Goal: Information Seeking & Learning: Learn about a topic

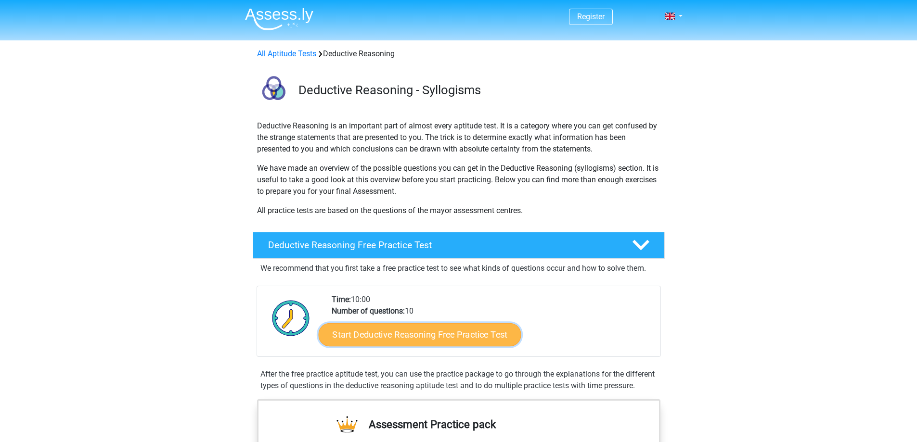
click at [460, 334] on link "Start Deductive Reasoning Free Practice Test" at bounding box center [419, 334] width 203 height 23
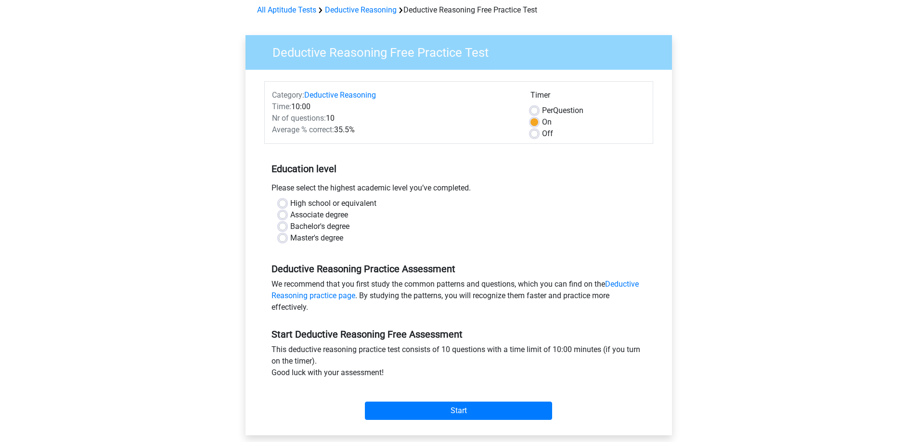
scroll to position [48, 0]
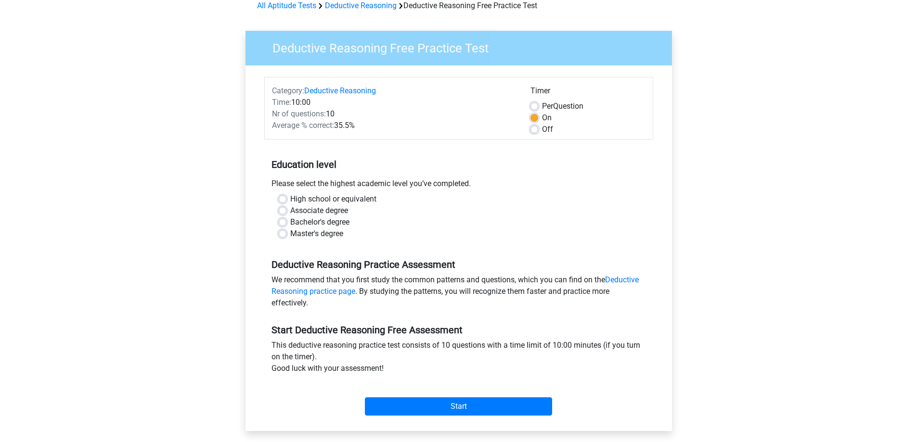
click at [290, 199] on label "High school or equivalent" at bounding box center [333, 199] width 86 height 12
click at [282, 199] on input "High school or equivalent" at bounding box center [283, 198] width 8 height 10
radio input "true"
click at [435, 398] on input "Start" at bounding box center [458, 406] width 187 height 18
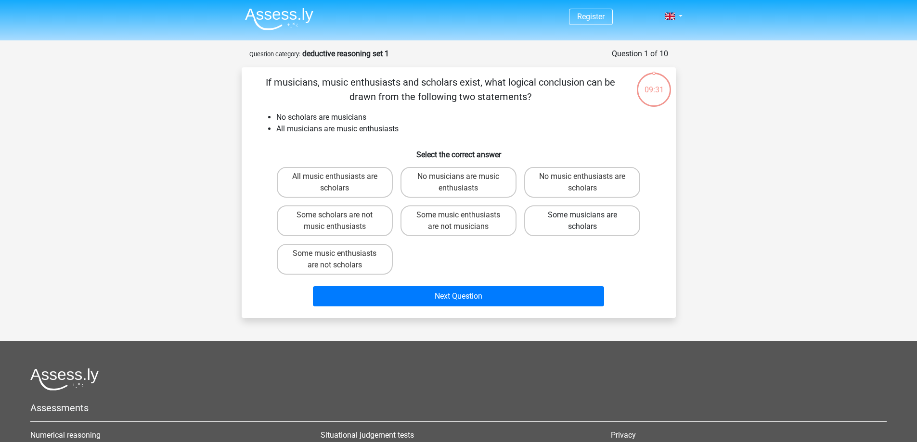
click at [553, 229] on label "Some musicians are scholars" at bounding box center [582, 220] width 116 height 31
click at [582, 221] on input "Some musicians are scholars" at bounding box center [585, 218] width 6 height 6
radio input "true"
click at [564, 186] on label "No music enthusiasts are scholars" at bounding box center [582, 182] width 116 height 31
click at [582, 183] on input "No music enthusiasts are scholars" at bounding box center [585, 180] width 6 height 6
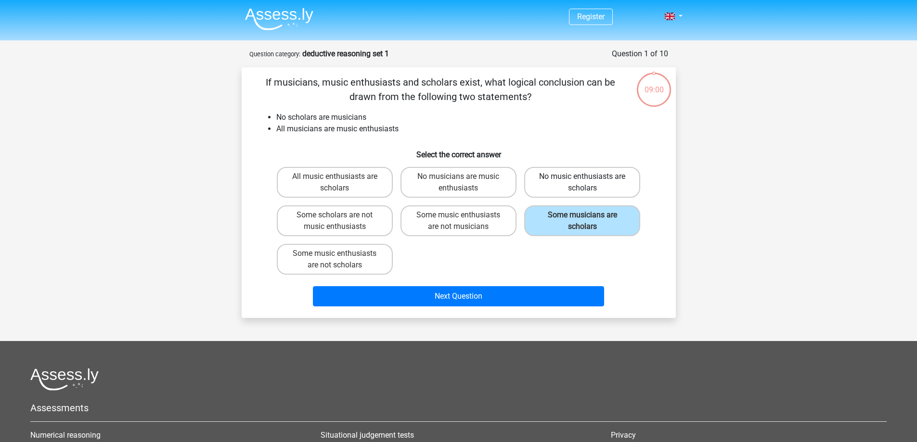
radio input "true"
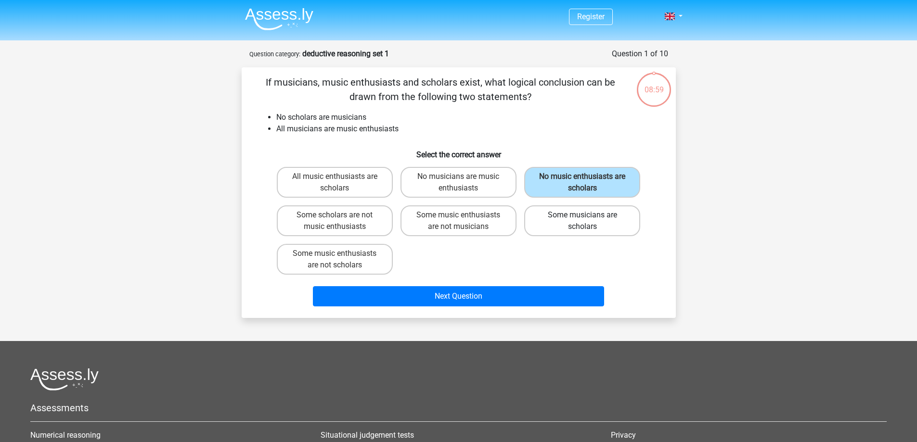
click at [552, 230] on label "Some musicians are scholars" at bounding box center [582, 220] width 116 height 31
click at [582, 221] on input "Some musicians are scholars" at bounding box center [585, 218] width 6 height 6
radio input "true"
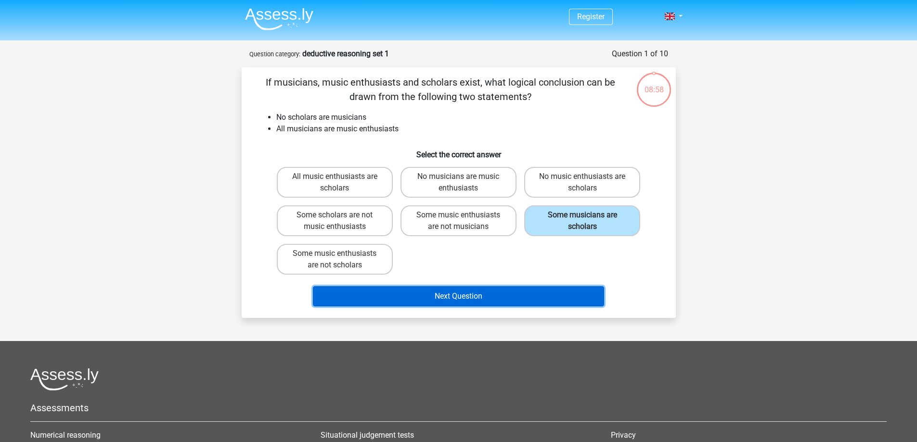
click at [525, 298] on button "Next Question" at bounding box center [458, 296] width 291 height 20
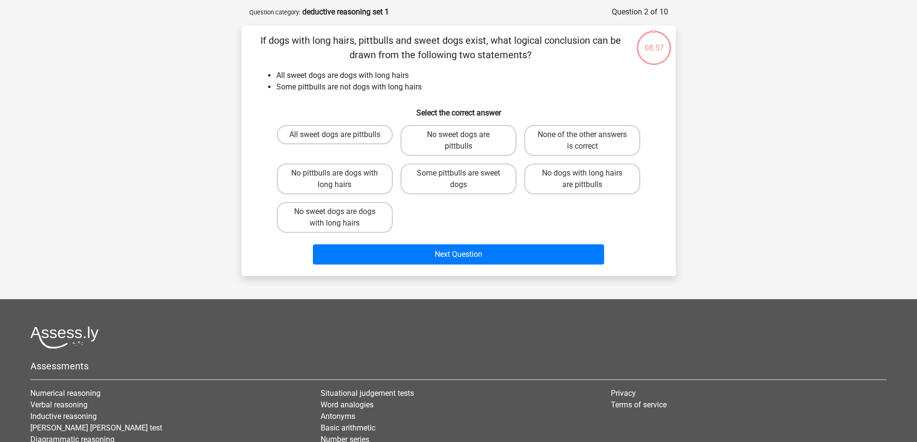
scroll to position [48, 0]
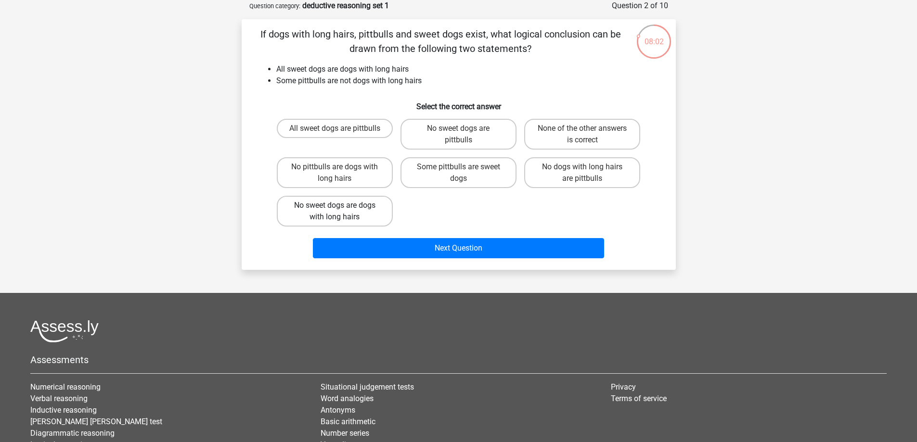
click at [374, 212] on label "No sweet dogs are dogs with long hairs" at bounding box center [335, 211] width 116 height 31
click at [341, 212] on input "No sweet dogs are dogs with long hairs" at bounding box center [337, 208] width 6 height 6
radio input "true"
click at [374, 212] on label "No sweet dogs are dogs with long hairs" at bounding box center [335, 211] width 116 height 31
click at [341, 212] on input "No sweet dogs are dogs with long hairs" at bounding box center [337, 208] width 6 height 6
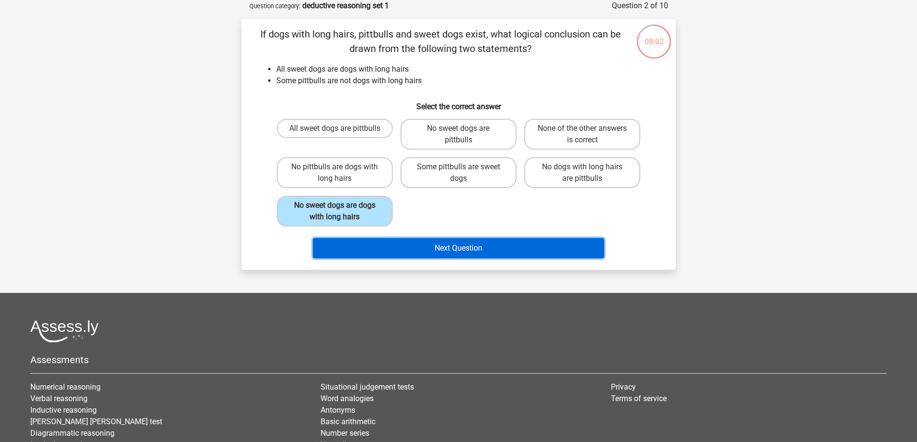
click at [414, 253] on button "Next Question" at bounding box center [458, 248] width 291 height 20
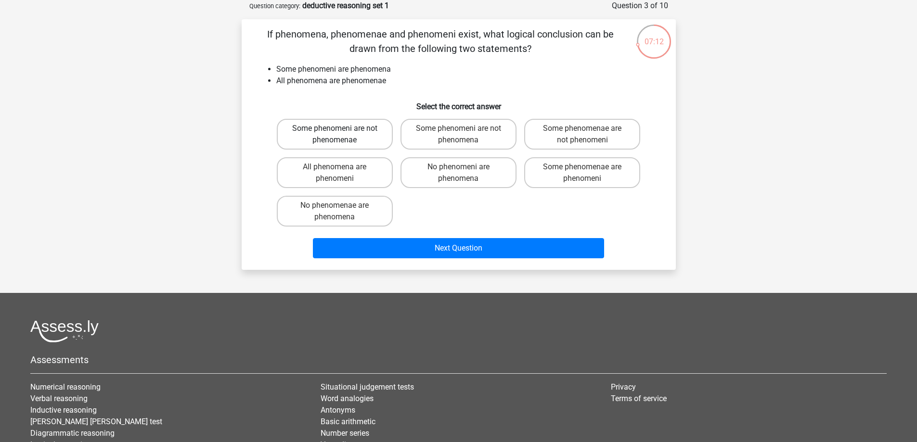
click at [373, 142] on label "Some phenomeni are not phenomenae" at bounding box center [335, 134] width 116 height 31
click at [341, 135] on input "Some phenomeni are not phenomenae" at bounding box center [337, 131] width 6 height 6
radio input "true"
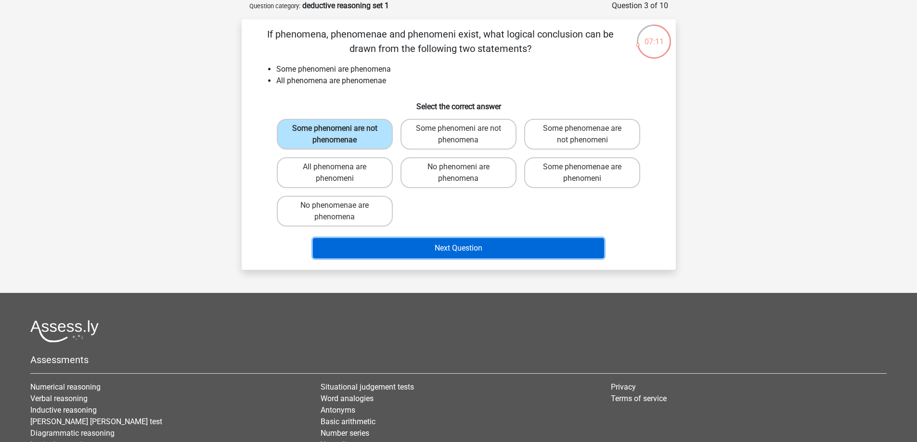
click at [469, 241] on button "Next Question" at bounding box center [458, 248] width 291 height 20
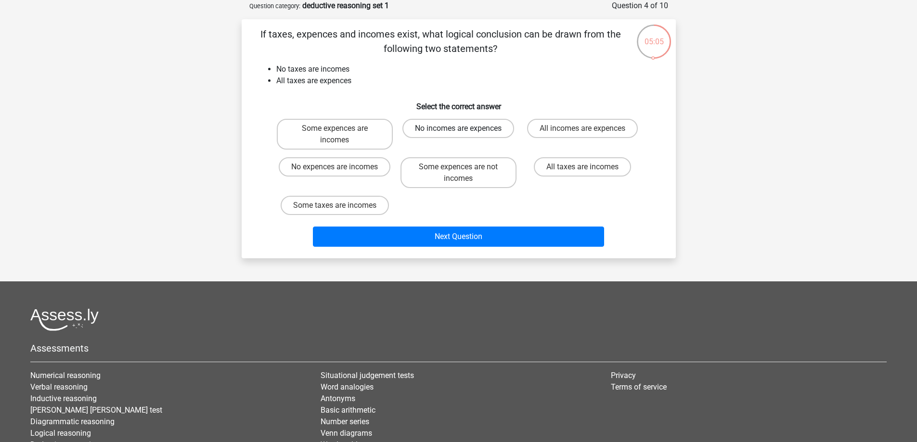
click at [417, 127] on label "No incomes are expences" at bounding box center [458, 128] width 112 height 19
click at [458, 128] on input "No incomes are expences" at bounding box center [461, 131] width 6 height 6
radio input "true"
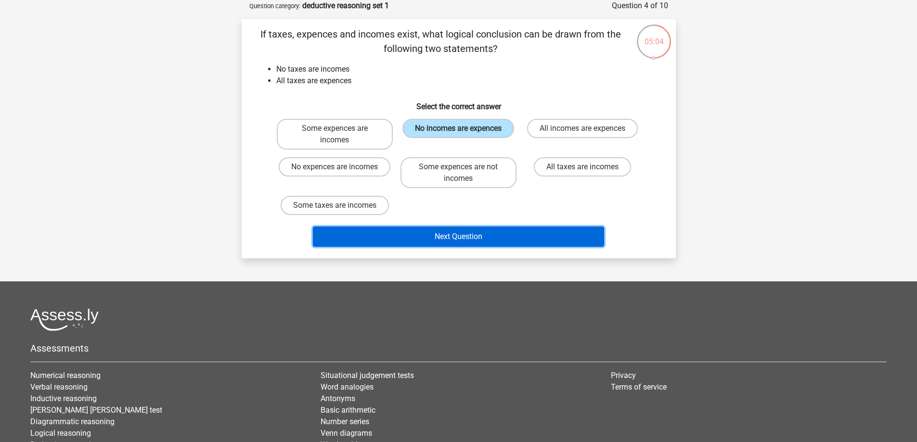
click at [467, 234] on button "Next Question" at bounding box center [458, 237] width 291 height 20
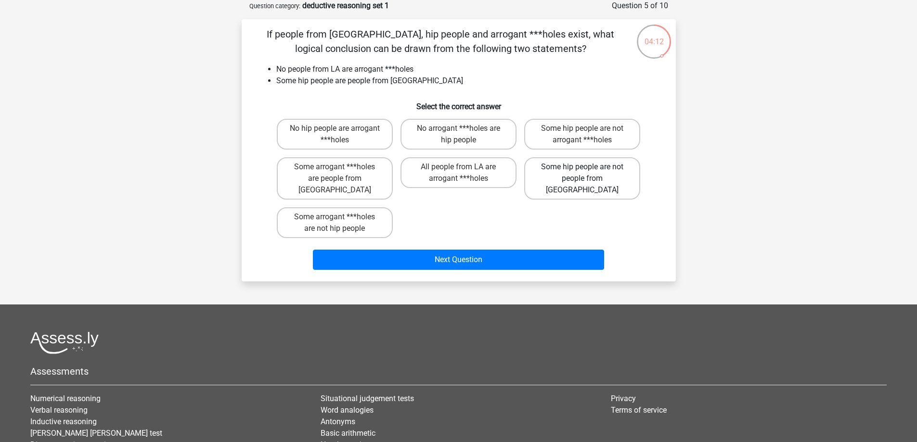
click at [544, 178] on label "Some hip people are not people from LA" at bounding box center [582, 178] width 116 height 42
click at [582, 173] on input "Some hip people are not people from LA" at bounding box center [585, 170] width 6 height 6
radio input "true"
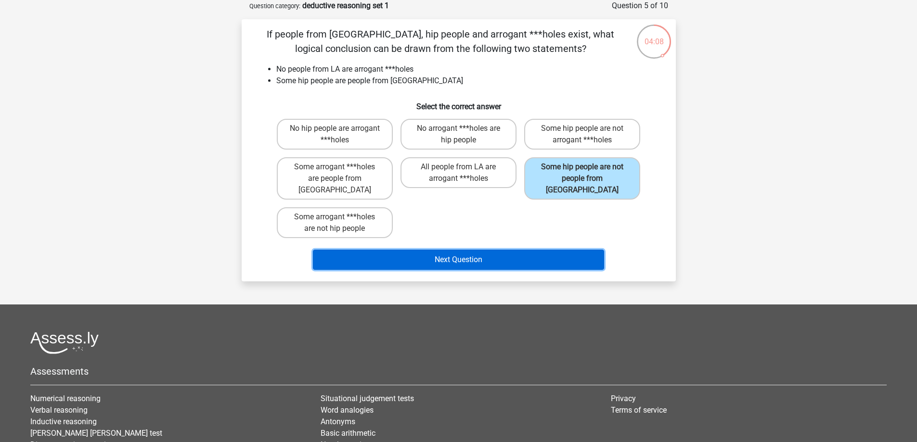
click at [487, 250] on button "Next Question" at bounding box center [458, 260] width 291 height 20
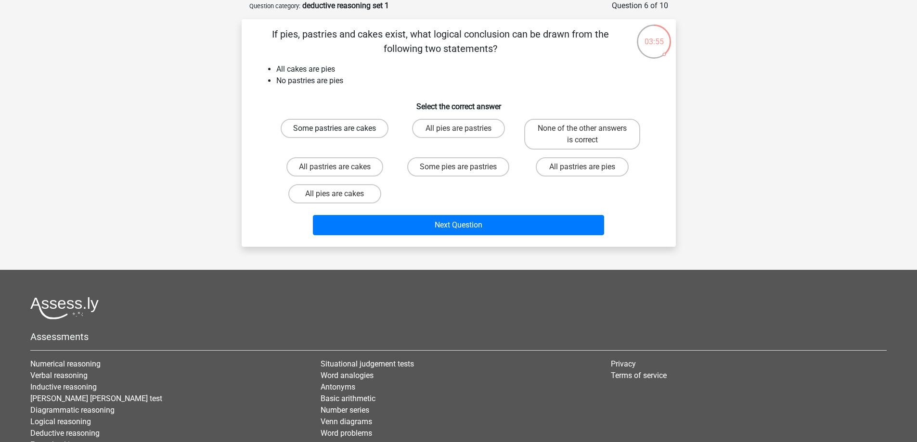
click at [358, 127] on label "Some pastries are cakes" at bounding box center [334, 128] width 108 height 19
click at [341, 128] on input "Some pastries are cakes" at bounding box center [337, 131] width 6 height 6
radio input "true"
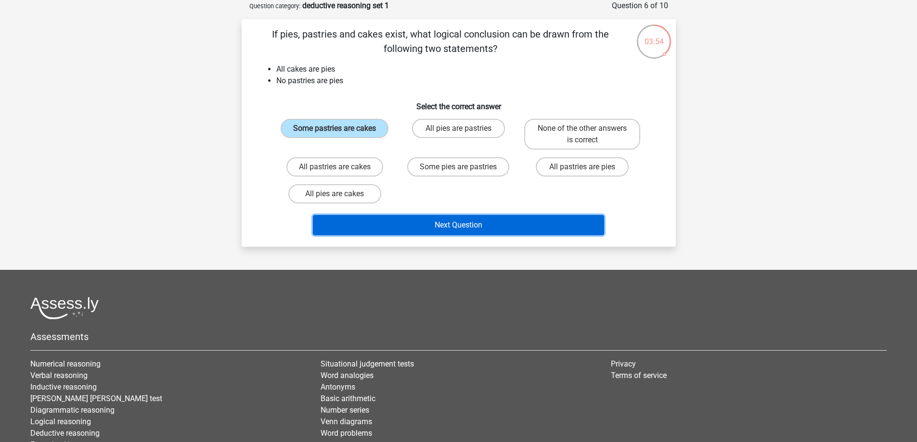
click at [465, 220] on button "Next Question" at bounding box center [458, 225] width 291 height 20
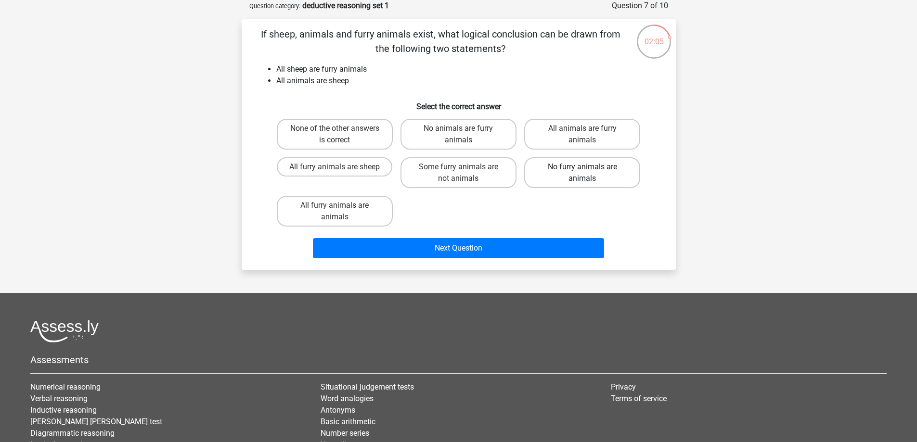
click at [558, 174] on label "No furry animals are animals" at bounding box center [582, 172] width 116 height 31
click at [582, 173] on input "No furry animals are animals" at bounding box center [585, 170] width 6 height 6
radio input "true"
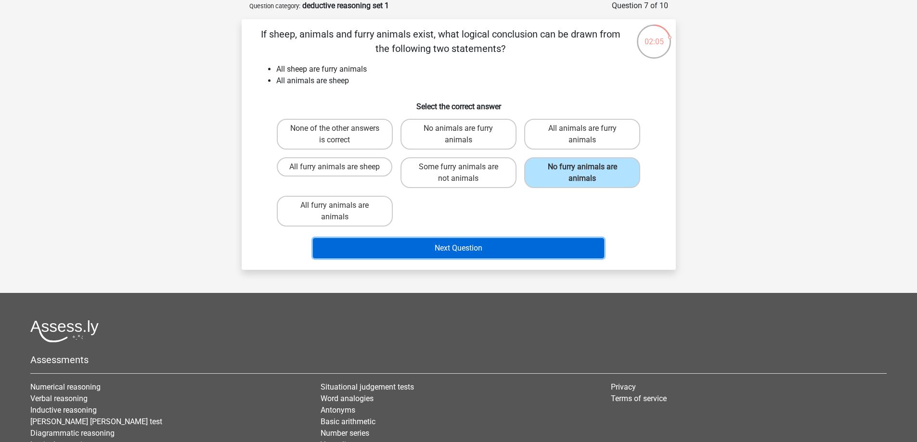
click at [543, 243] on button "Next Question" at bounding box center [458, 248] width 291 height 20
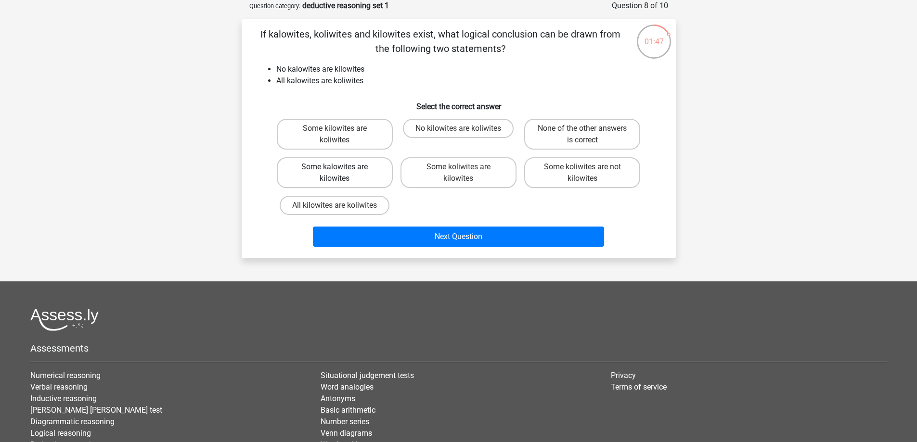
click at [375, 165] on label "Some kalowites are kilowites" at bounding box center [335, 172] width 116 height 31
click at [341, 167] on input "Some kalowites are kilowites" at bounding box center [337, 170] width 6 height 6
radio input "true"
click at [382, 211] on label "All kilowites are koliwites" at bounding box center [335, 205] width 110 height 19
click at [341, 211] on input "All kilowites are koliwites" at bounding box center [337, 208] width 6 height 6
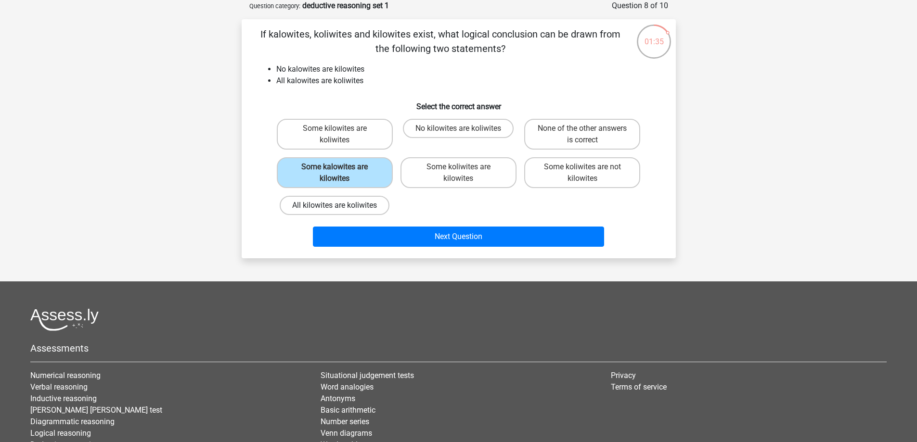
radio input "true"
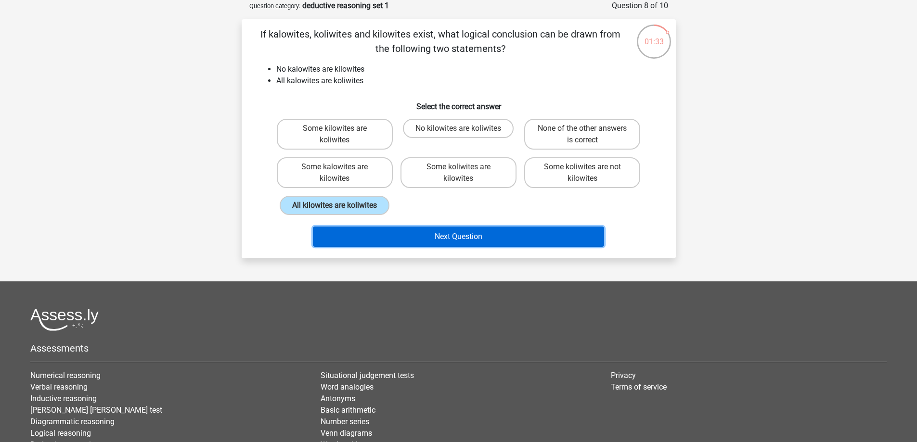
click at [414, 236] on button "Next Question" at bounding box center [458, 237] width 291 height 20
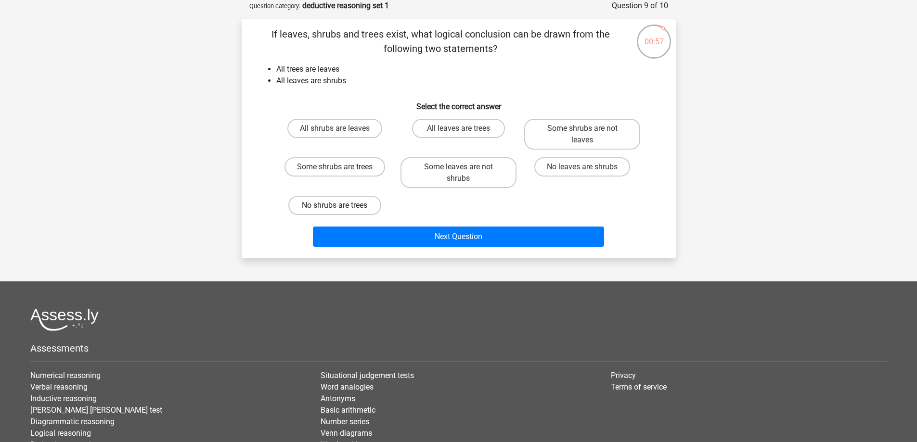
click at [357, 205] on label "No shrubs are trees" at bounding box center [334, 205] width 93 height 19
click at [341, 205] on input "No shrubs are trees" at bounding box center [337, 208] width 6 height 6
radio input "true"
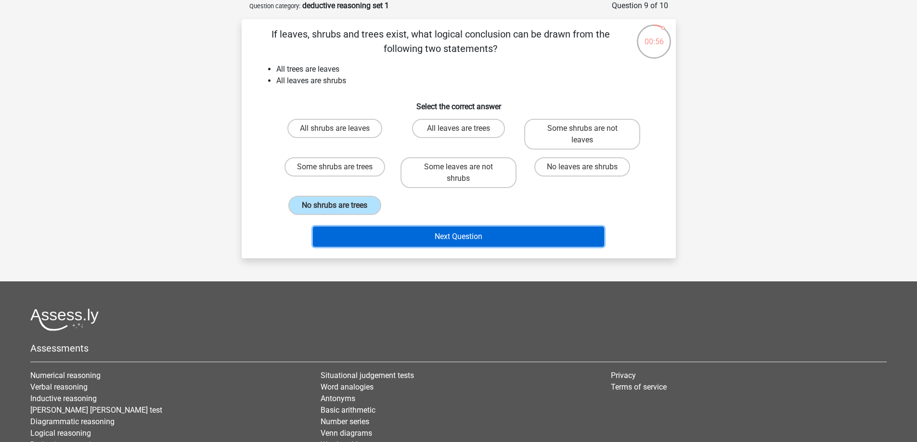
click at [443, 233] on button "Next Question" at bounding box center [458, 237] width 291 height 20
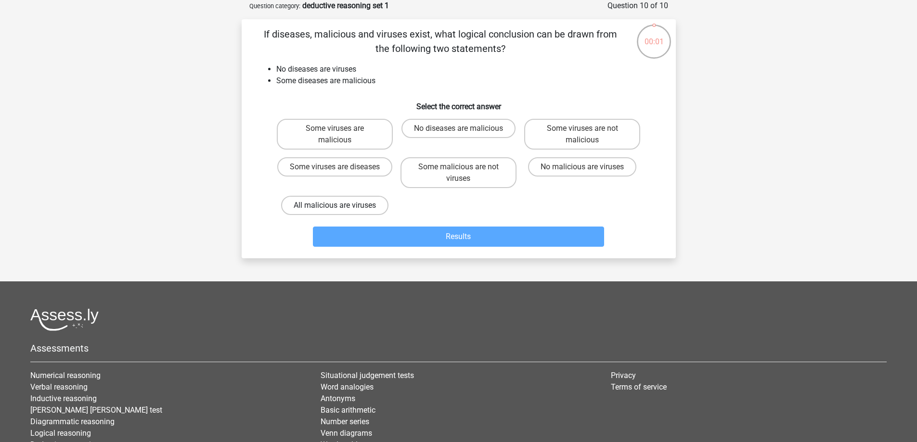
click at [367, 206] on label "All malicious are viruses" at bounding box center [334, 205] width 107 height 19
click at [341, 206] on input "All malicious are viruses" at bounding box center [337, 208] width 6 height 6
radio input "true"
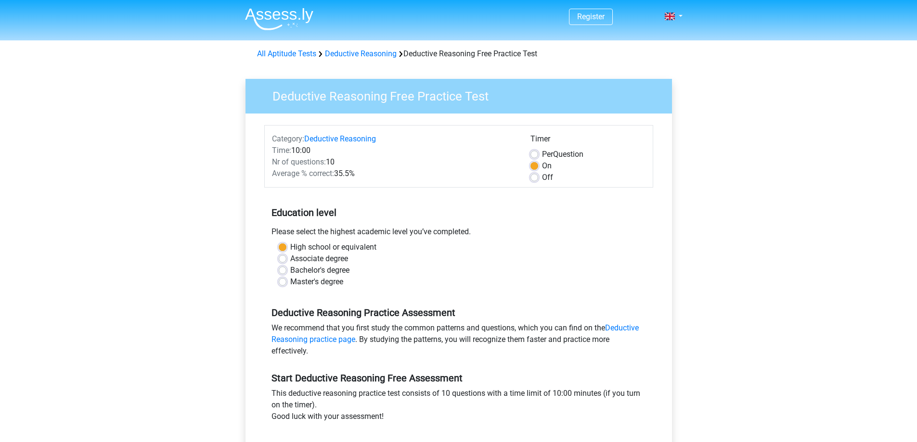
scroll to position [48, 0]
